Goal: Task Accomplishment & Management: Manage account settings

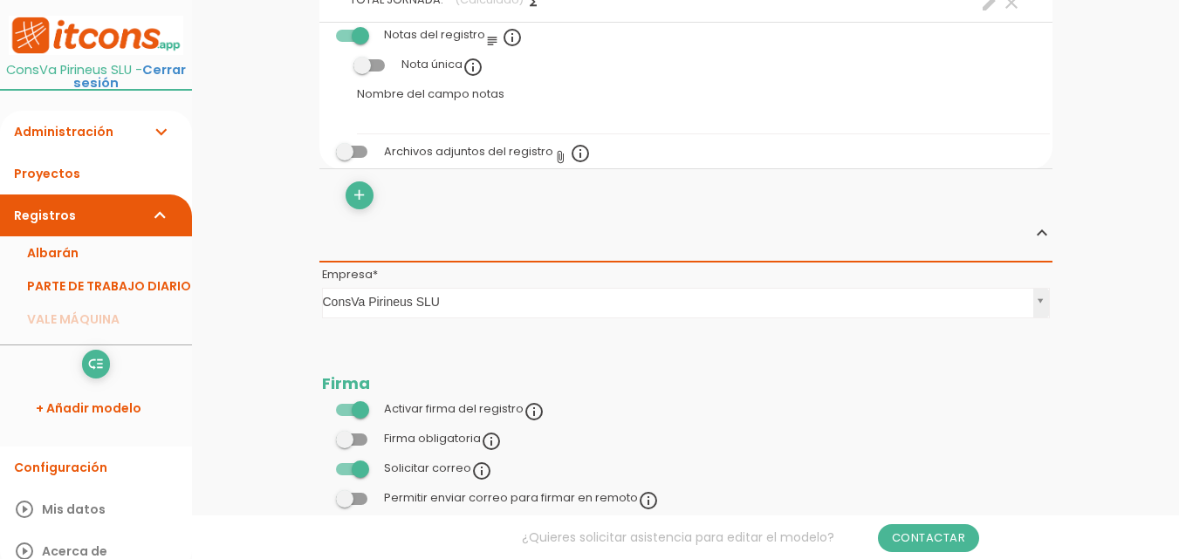
scroll to position [1483, 0]
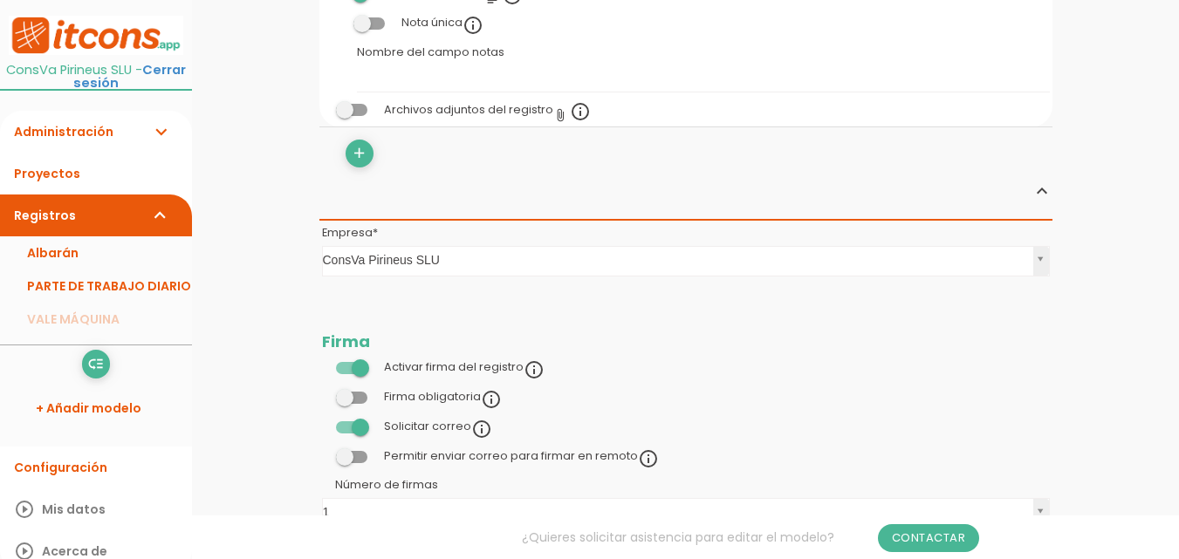
click at [361, 399] on span at bounding box center [351, 398] width 31 height 12
click at [322, 393] on input "checkbox" at bounding box center [322, 393] width 0 height 0
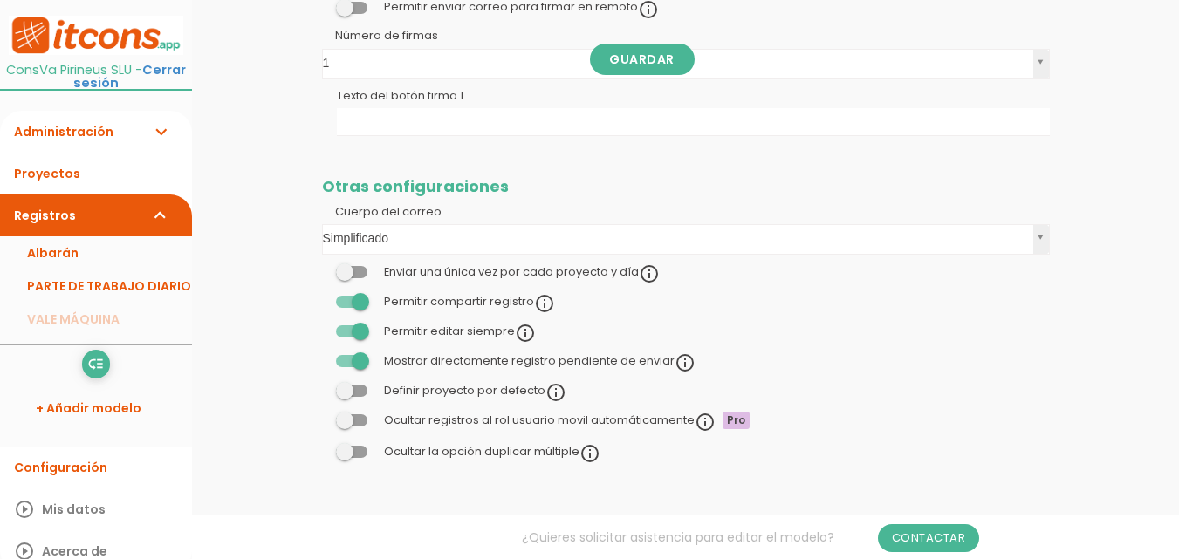
scroll to position [1936, 0]
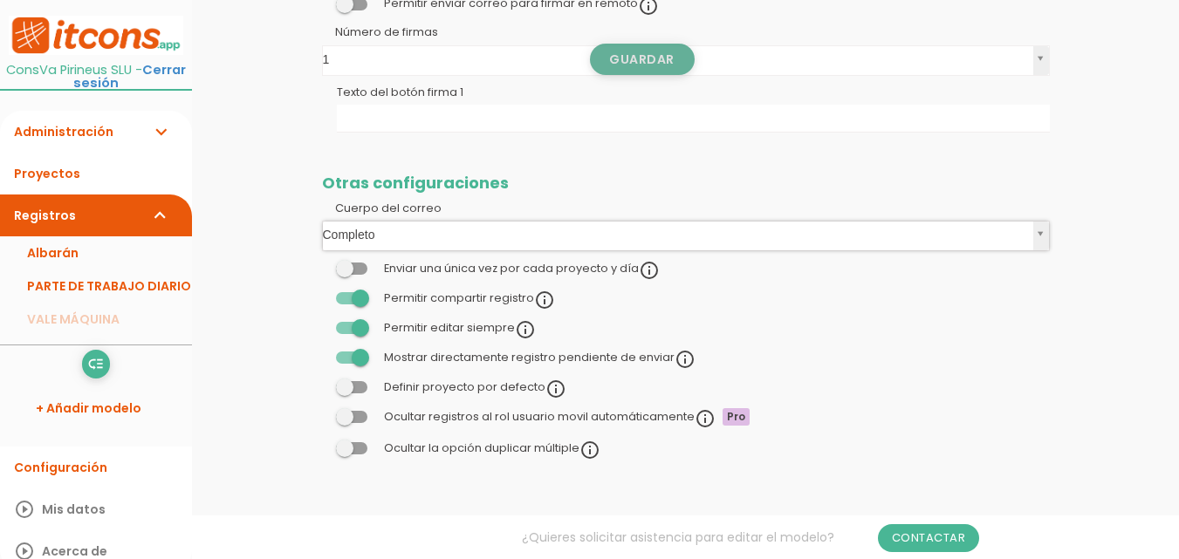
click at [669, 62] on link "Guardar" at bounding box center [642, 59] width 105 height 31
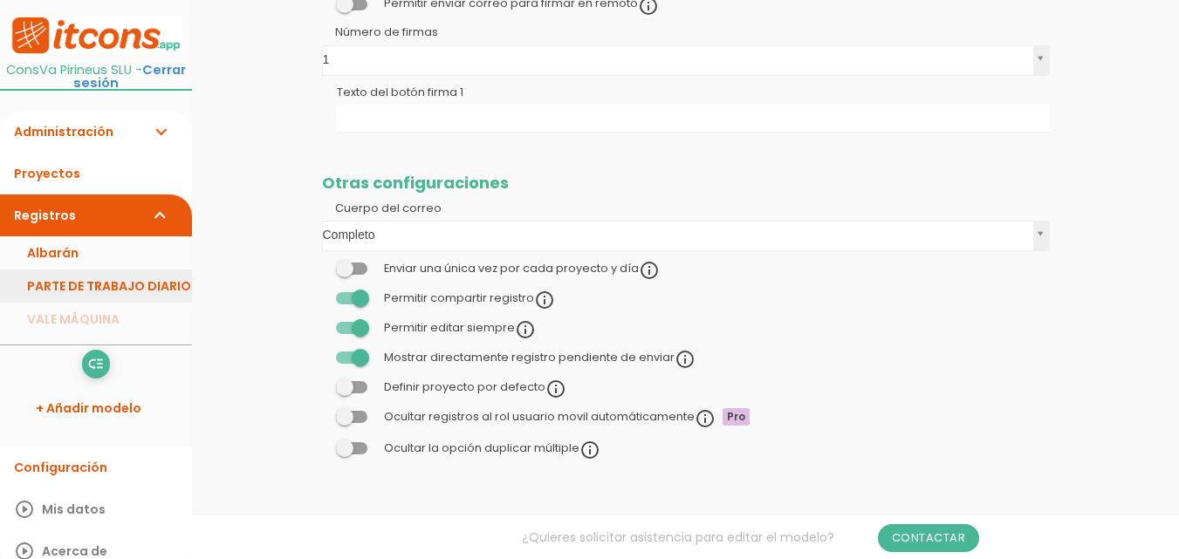
click at [98, 286] on link "PARTE DE TRABAJO DIARIO" at bounding box center [96, 286] width 192 height 33
